Goal: Find specific page/section: Find specific page/section

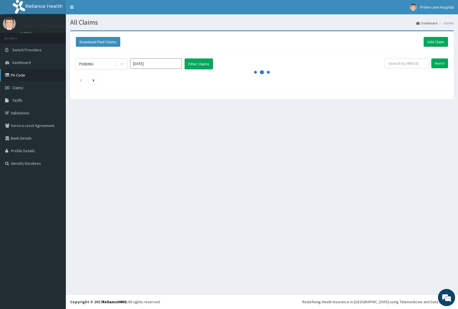
click at [17, 72] on link "PA Code" at bounding box center [33, 75] width 66 height 13
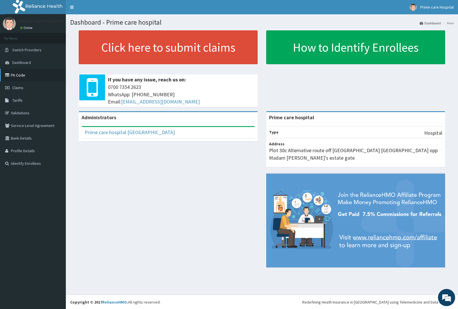
click at [34, 76] on link "PA Code" at bounding box center [33, 75] width 66 height 13
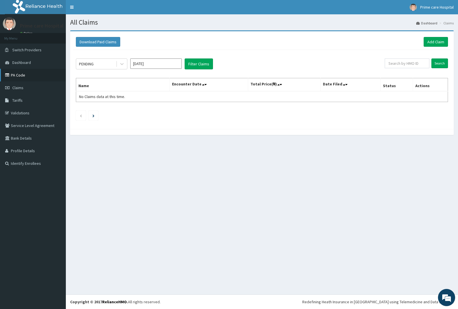
click at [21, 75] on link "PA Code" at bounding box center [33, 75] width 66 height 13
